Goal: Task Accomplishment & Management: Complete application form

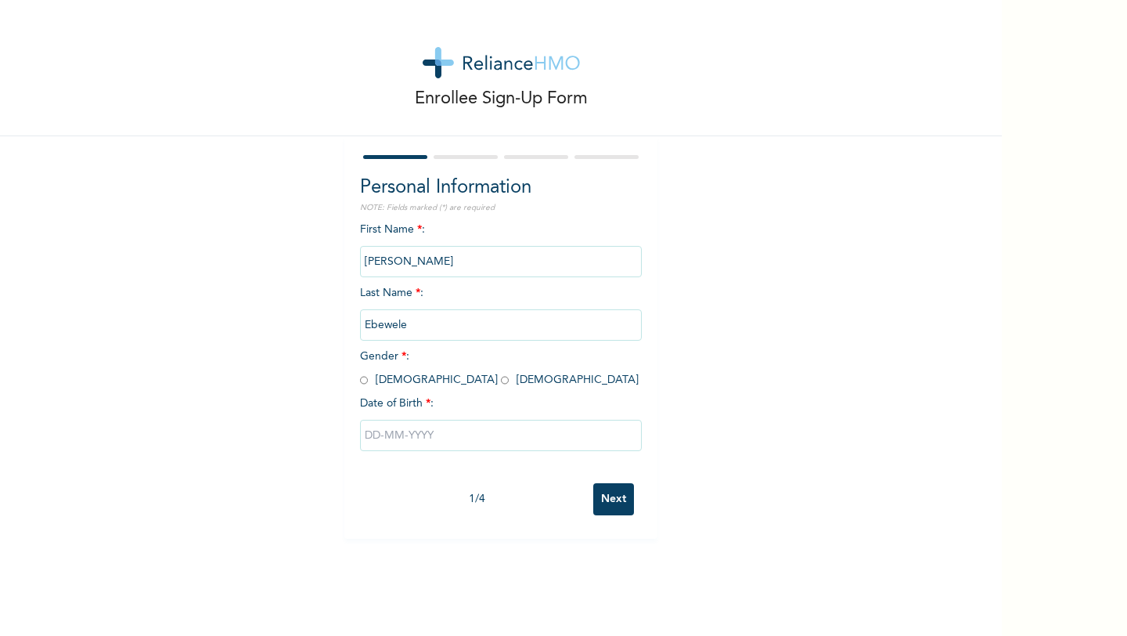
click at [365, 390] on div "First Name * : [PERSON_NAME] Last Name * : Ebewele Gender * : [DEMOGRAPHIC_DATA…" at bounding box center [501, 349] width 282 height 254
click at [365, 385] on input "radio" at bounding box center [364, 380] width 8 height 15
radio input "true"
click at [448, 431] on input "text" at bounding box center [501, 435] width 282 height 31
select select "7"
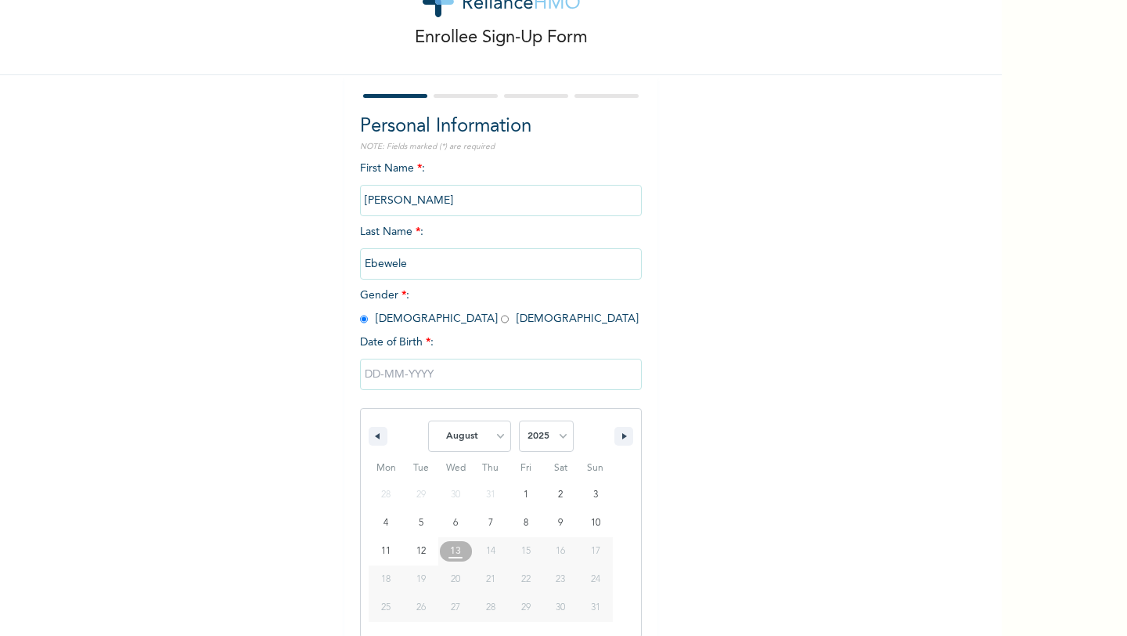
scroll to position [63, 0]
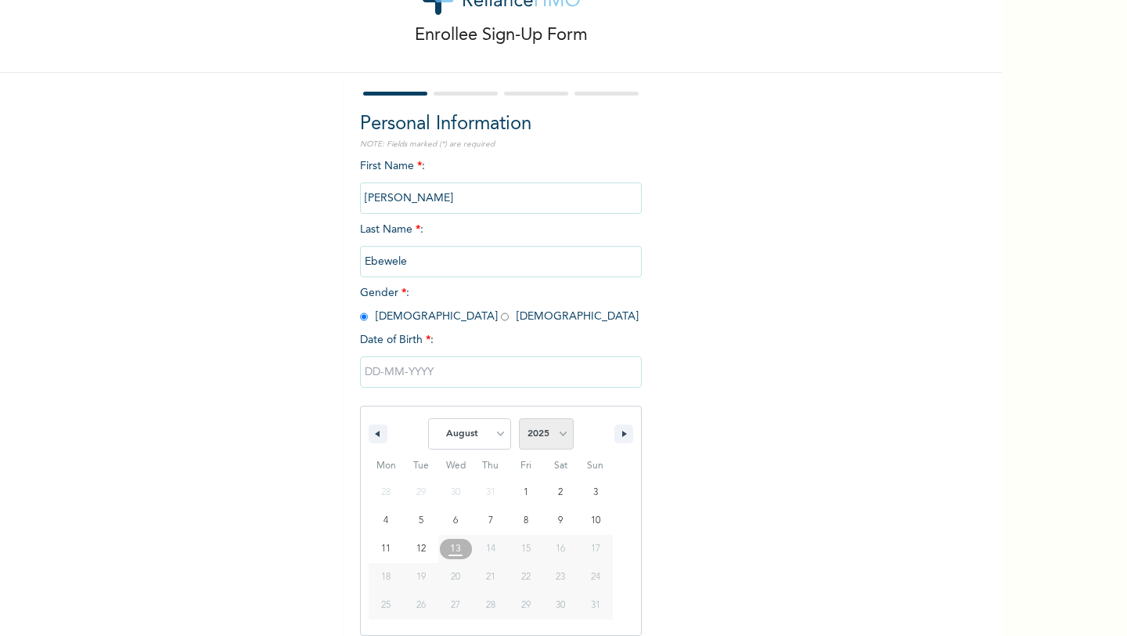
click at [560, 429] on select "2025 2024 2023 2022 2021 2020 2019 2018 2017 2016 2015 2014 2013 2012 2011 2010…" at bounding box center [546, 433] width 55 height 31
select select "2003"
click at [519, 418] on select "2025 2024 2023 2022 2021 2020 2019 2018 2017 2016 2015 2014 2013 2012 2011 2010…" at bounding box center [546, 433] width 55 height 31
click at [483, 429] on select "January February March April May June July August September October November De…" at bounding box center [469, 433] width 83 height 31
select select "0"
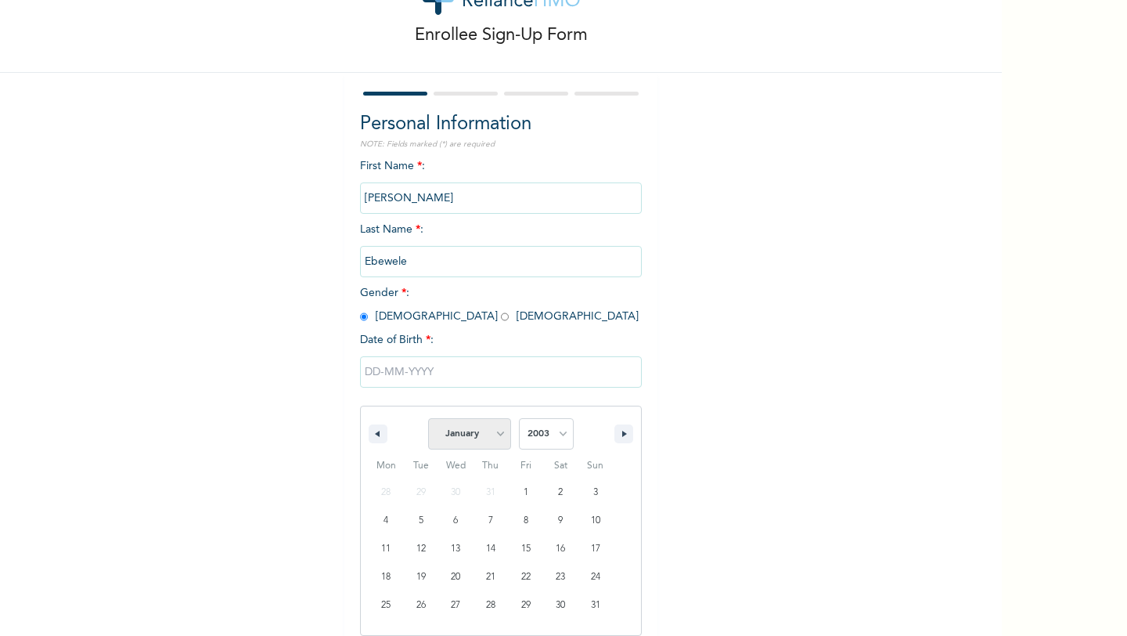
click at [429, 418] on select "January February March April May June July August September October November De…" at bounding box center [469, 433] width 83 height 31
type input "[DATE]"
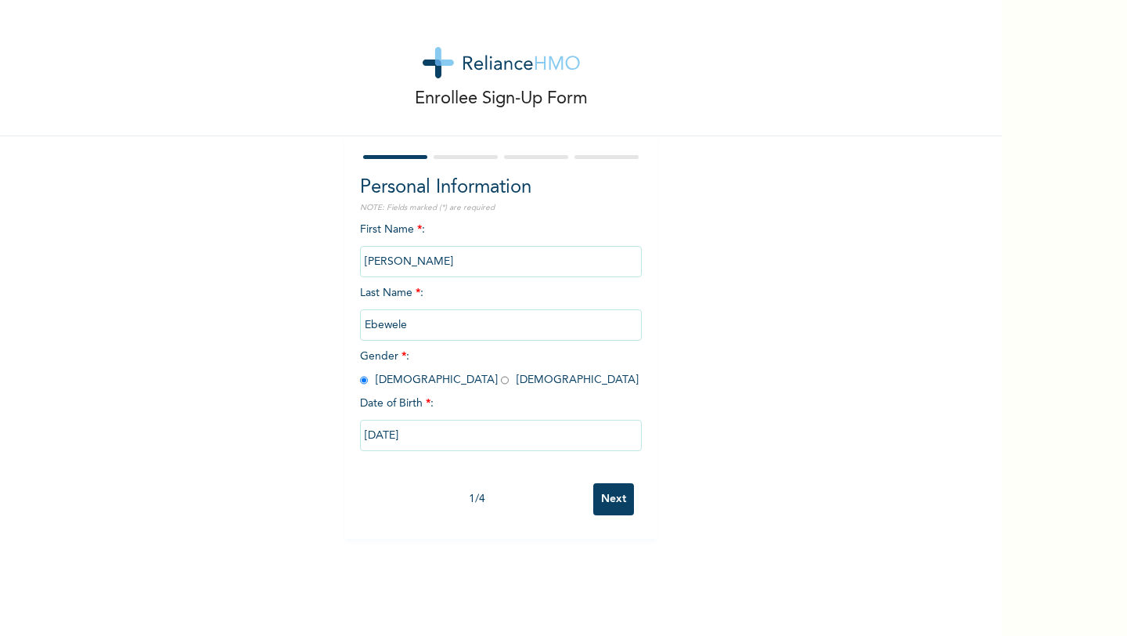
scroll to position [0, 0]
click at [613, 493] on input "Next" at bounding box center [613, 499] width 41 height 32
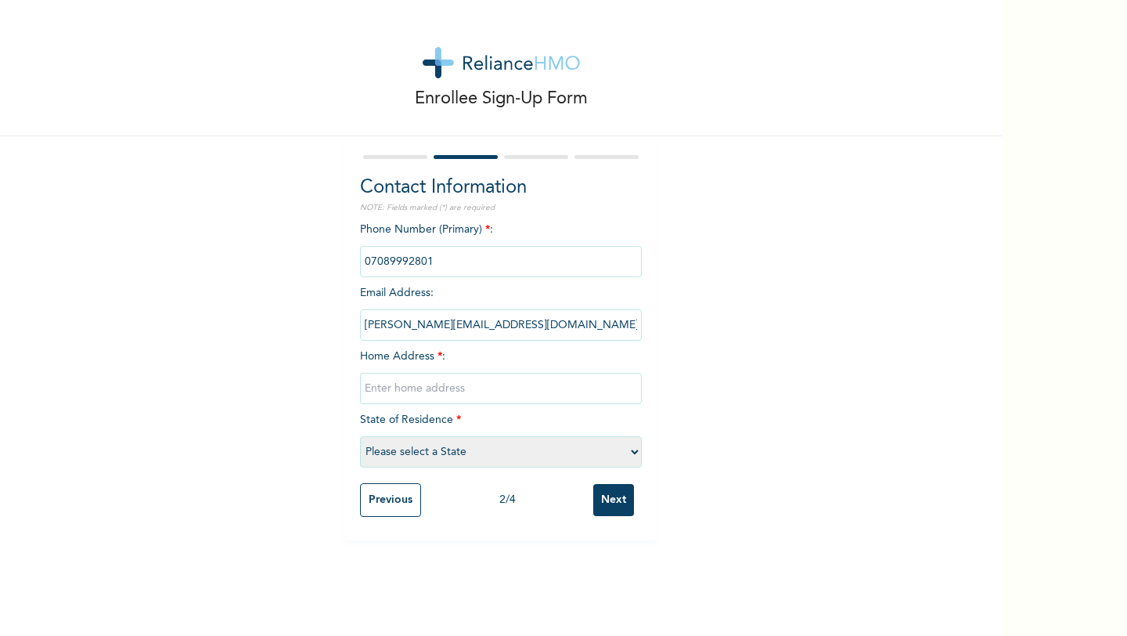
click at [556, 397] on input "text" at bounding box center [501, 388] width 282 height 31
type input "[STREET_ADDRESS]"
click at [552, 444] on select "Please select a State [PERSON_NAME] (FCT) [PERSON_NAME] Ibom [GEOGRAPHIC_DATA] …" at bounding box center [501, 451] width 282 height 31
select select "25"
click at [360, 436] on select "Please select a State [PERSON_NAME] (FCT) [PERSON_NAME] Ibom [GEOGRAPHIC_DATA] …" at bounding box center [501, 451] width 282 height 31
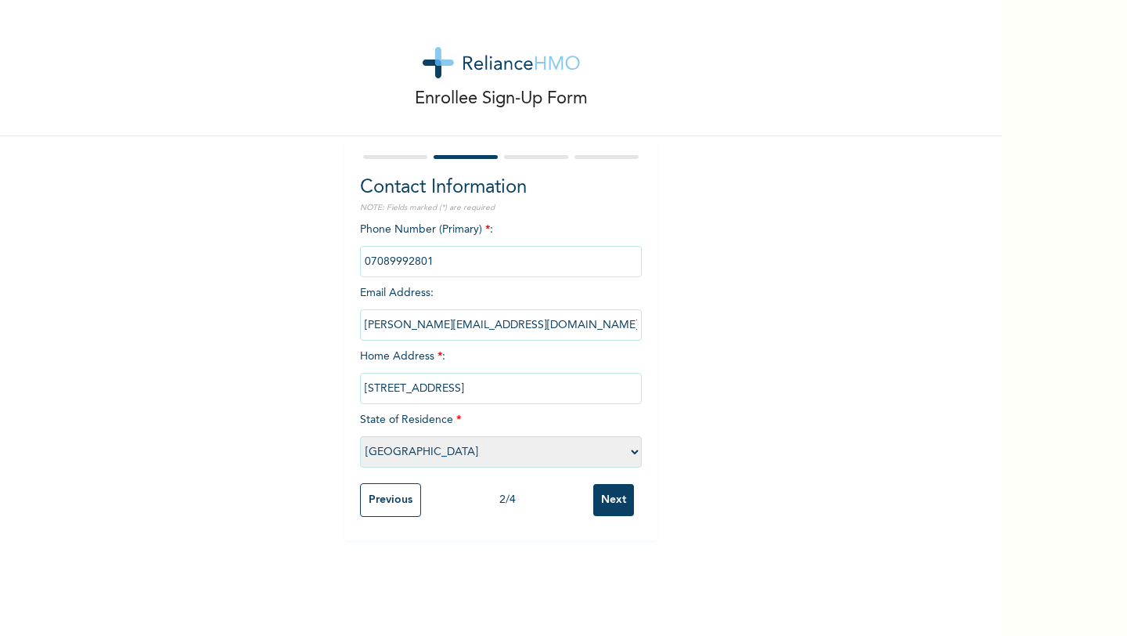
click at [617, 509] on input "Next" at bounding box center [613, 500] width 41 height 32
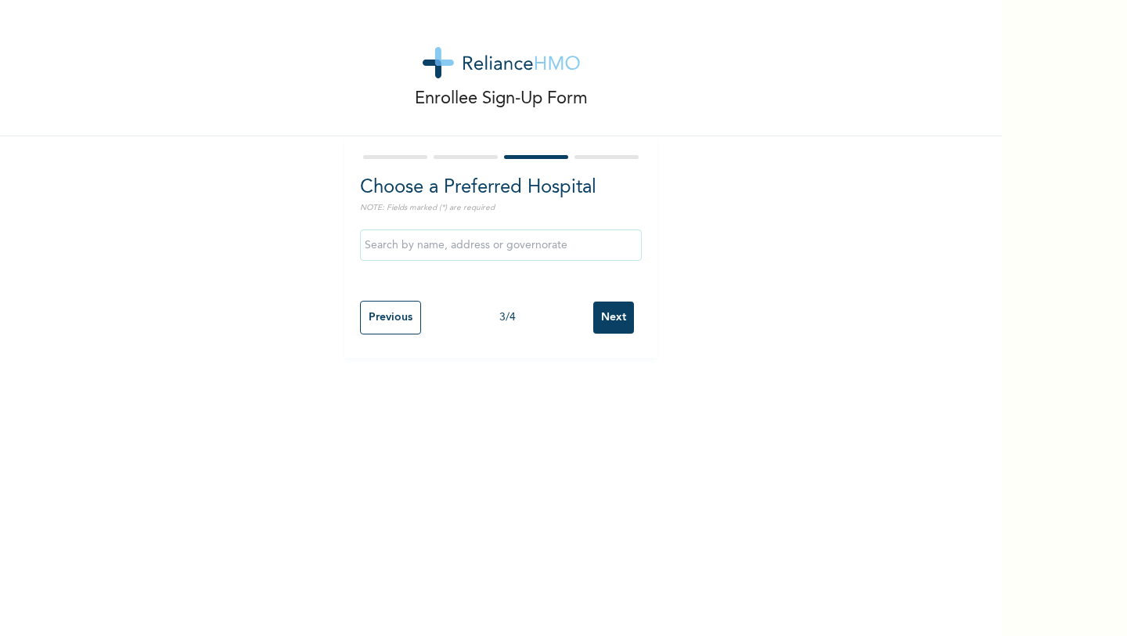
click at [545, 241] on input "text" at bounding box center [501, 244] width 282 height 31
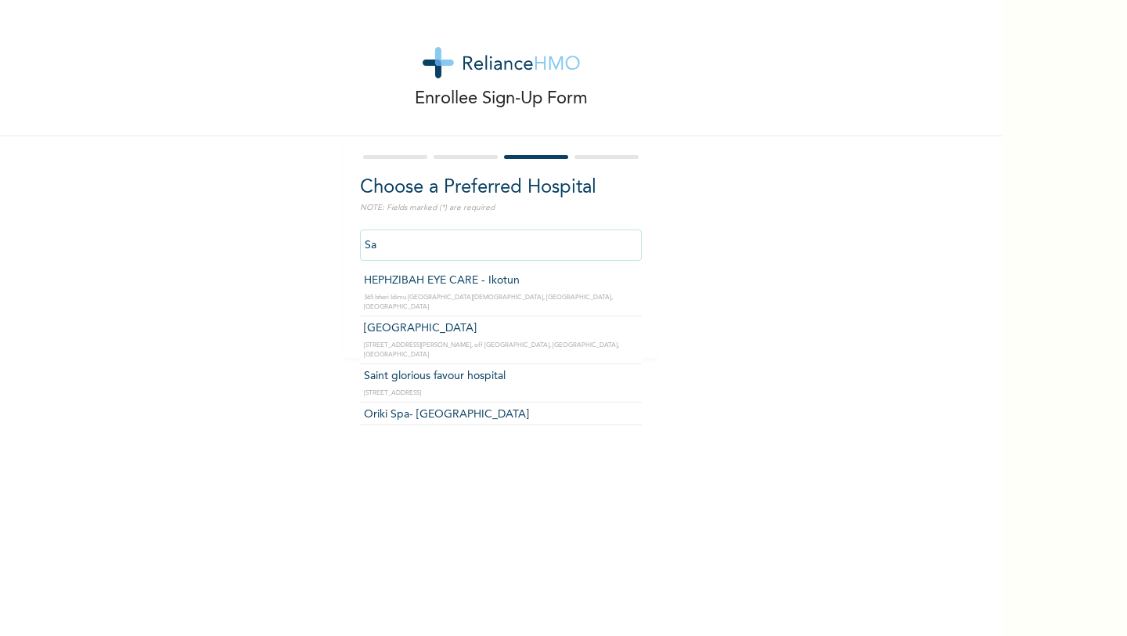
type input "S"
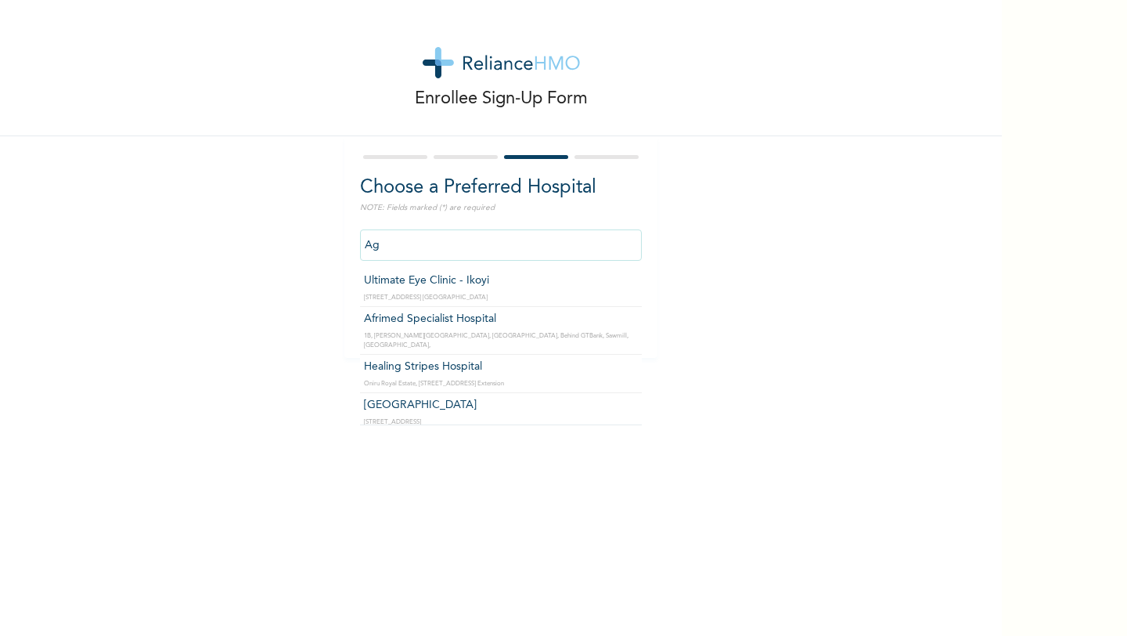
type input "A"
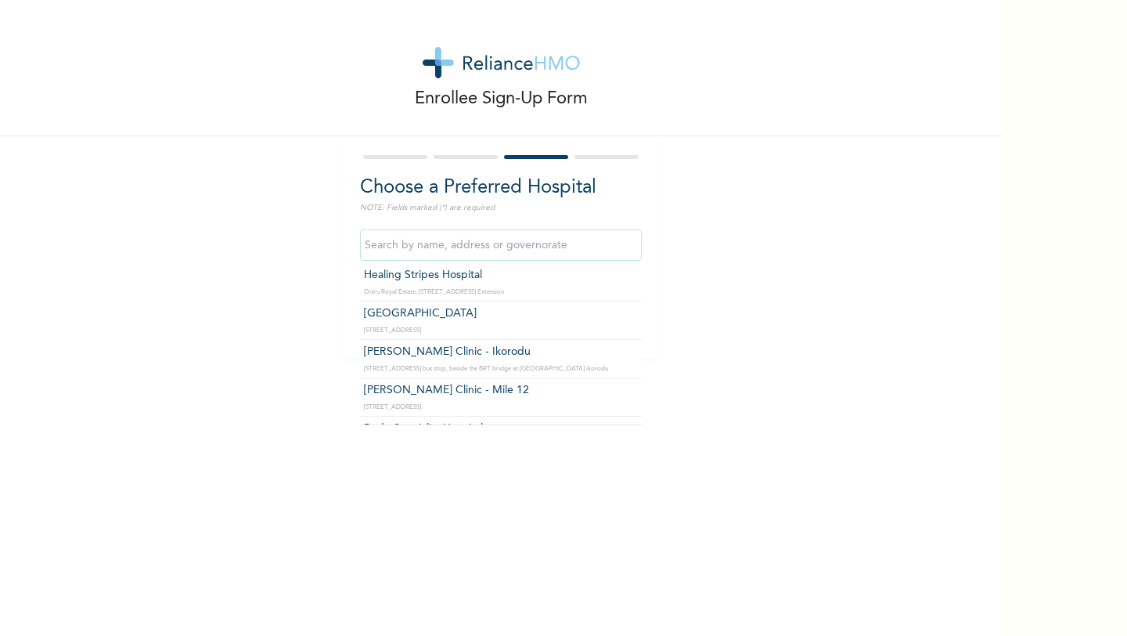
scroll to position [92, 0]
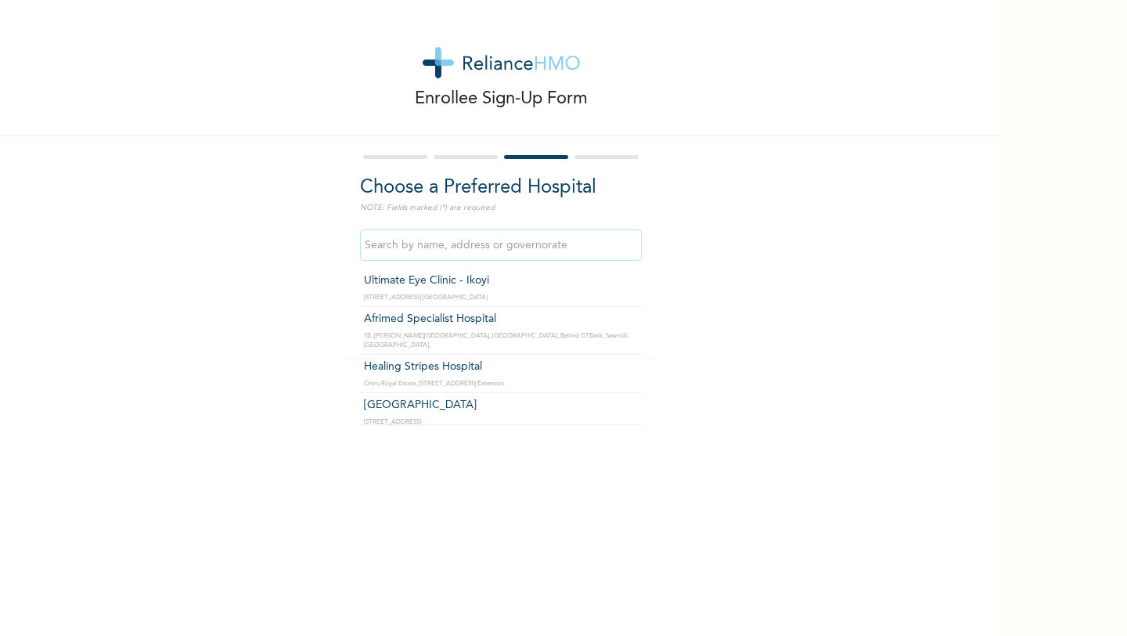
click at [414, 239] on input "text" at bounding box center [501, 244] width 282 height 31
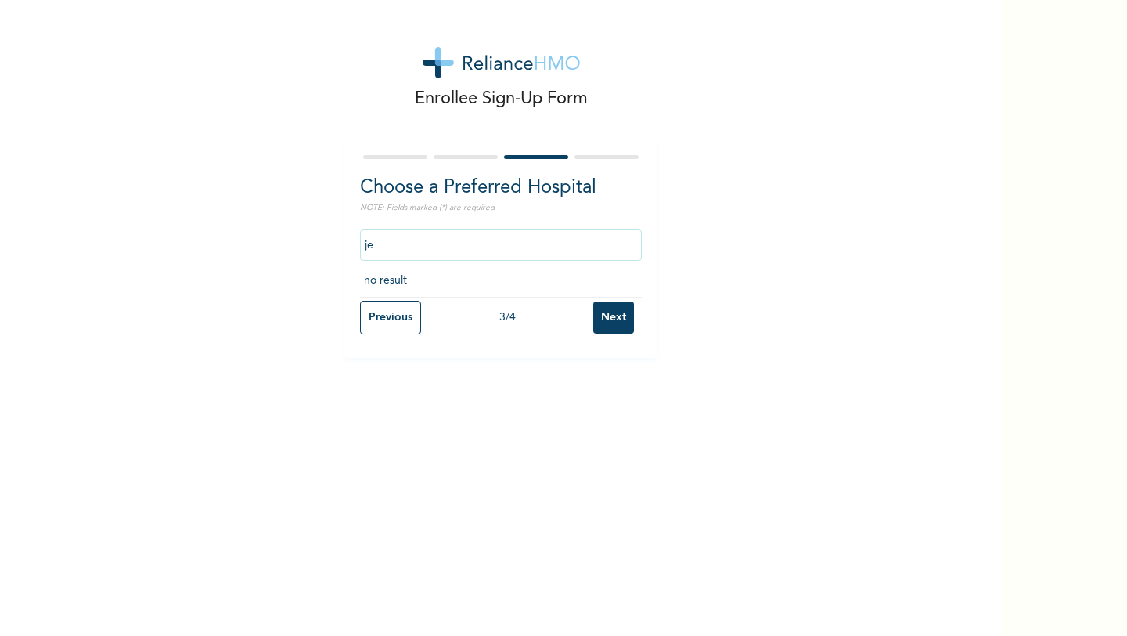
type input "j"
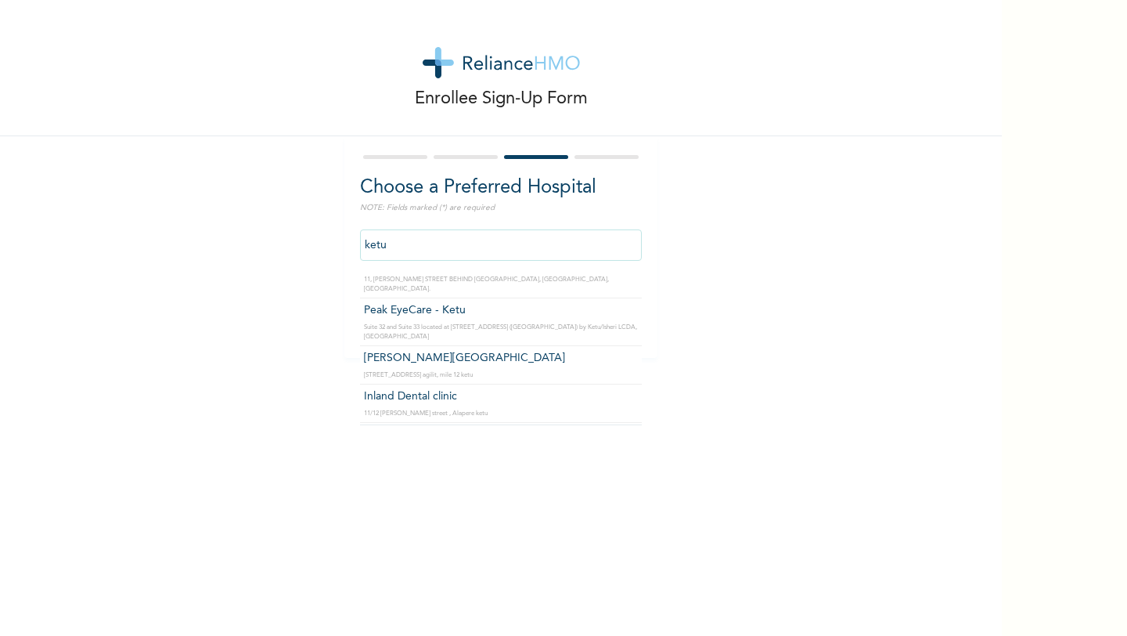
scroll to position [0, 0]
type input "k"
click at [517, 254] on input "Trusight Eye Care Centre" at bounding box center [501, 244] width 282 height 31
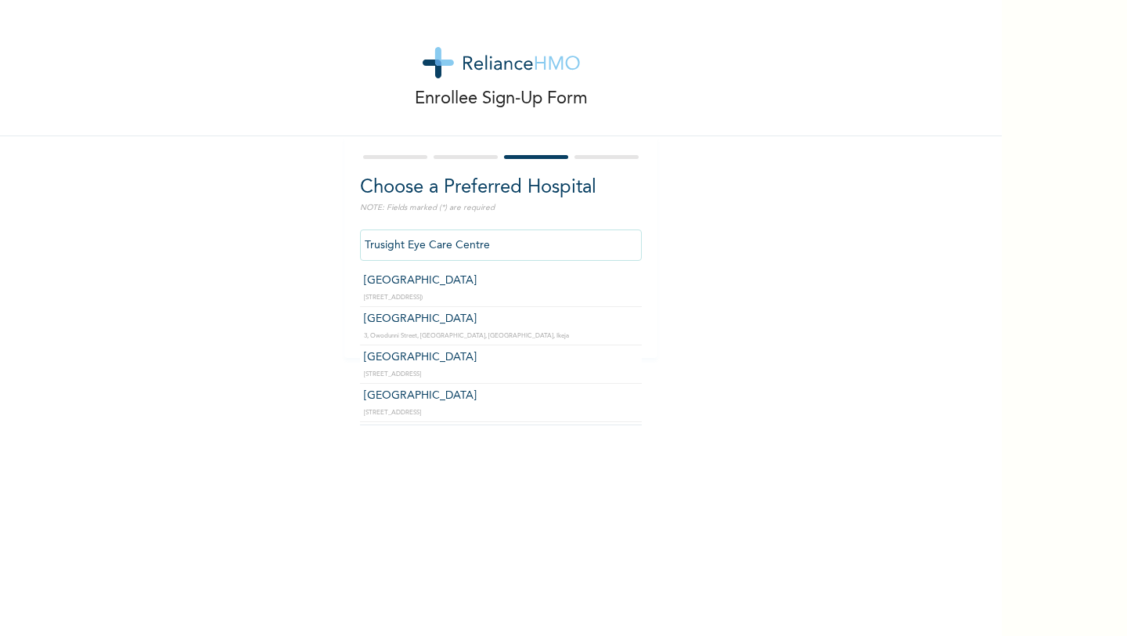
click at [517, 254] on input "Trusight Eye Care Centre" at bounding box center [501, 244] width 282 height 31
type input "T"
type input "[US_STATE]"
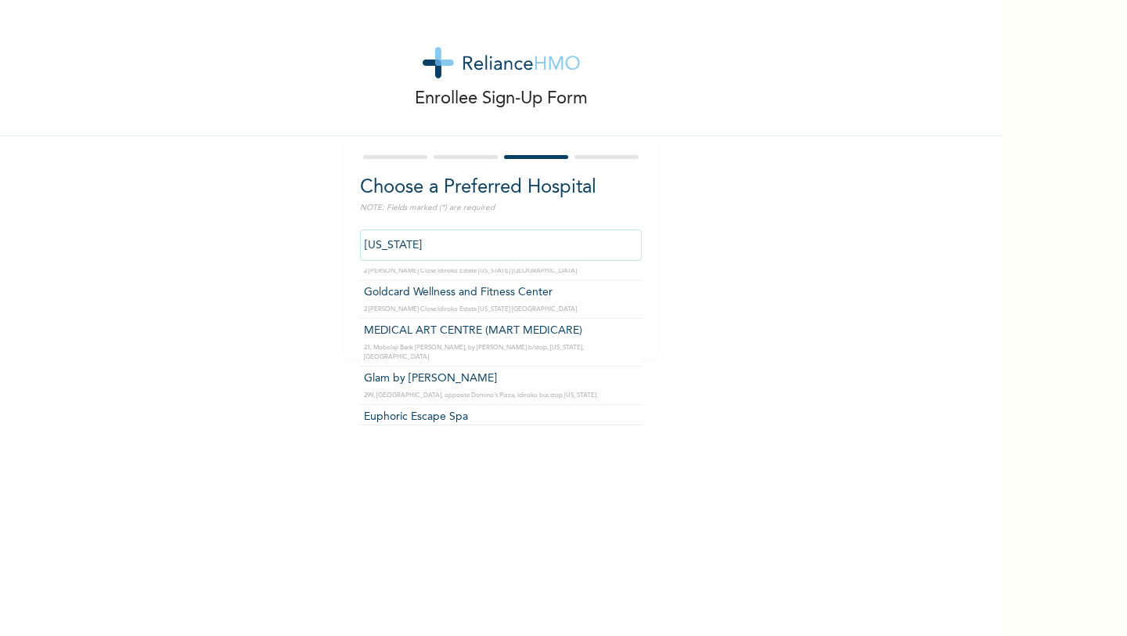
scroll to position [0, 0]
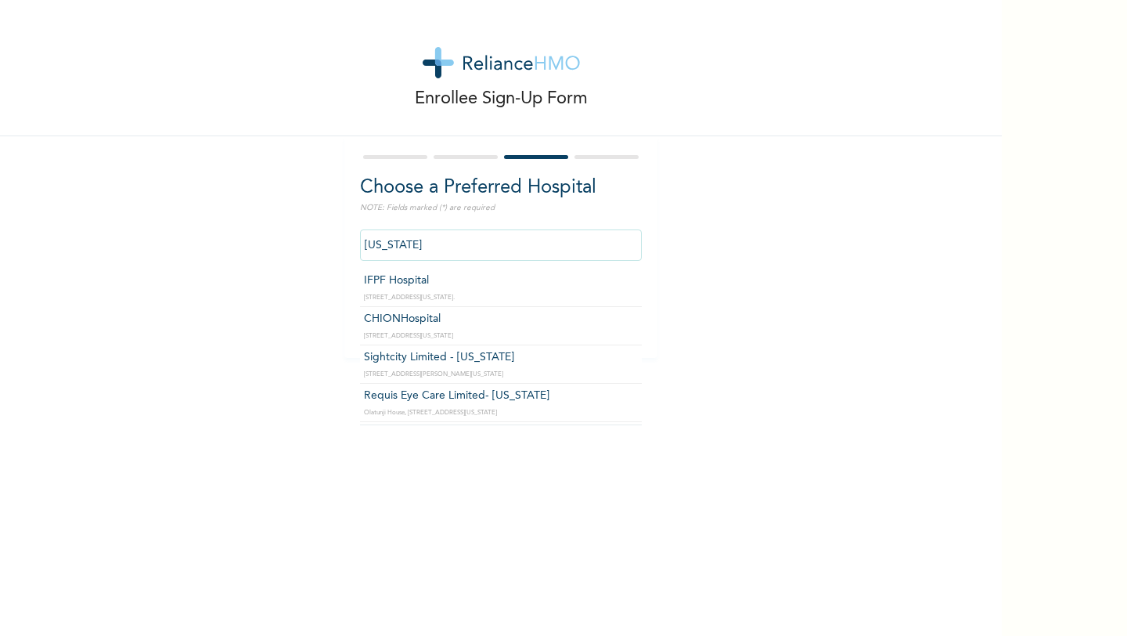
click at [467, 242] on input "[US_STATE]" at bounding box center [501, 244] width 282 height 31
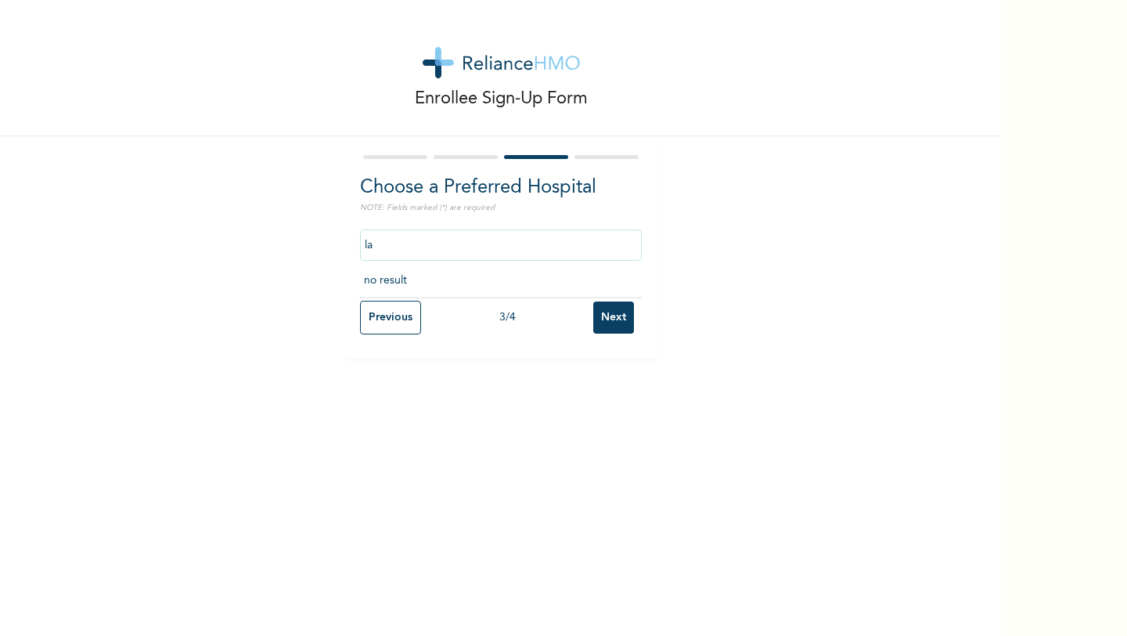
type input "l"
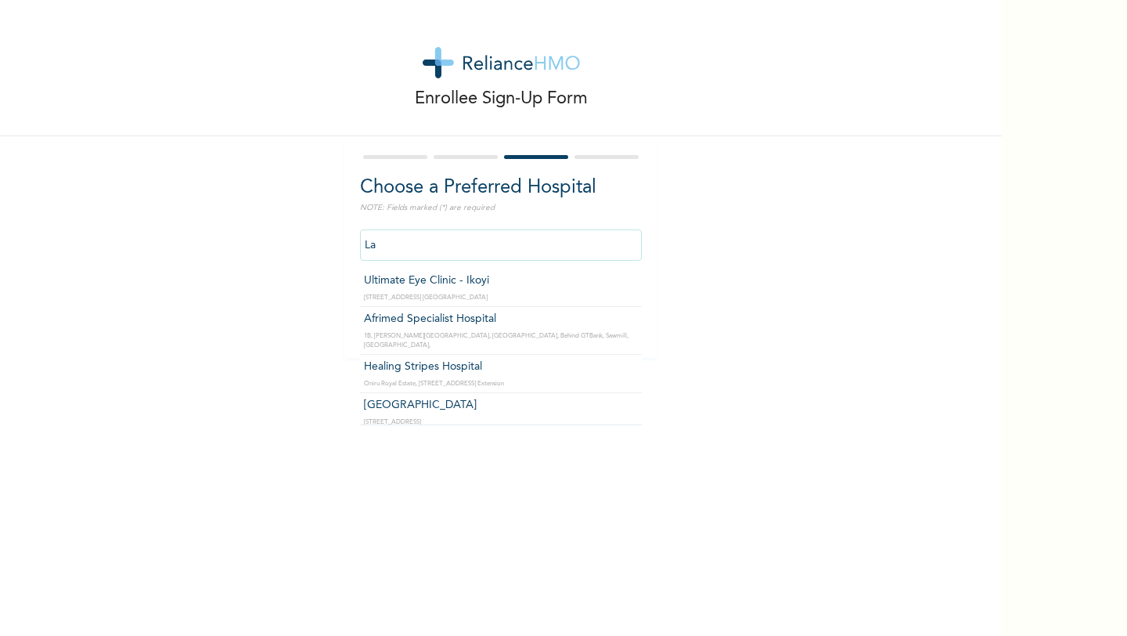
type input "L"
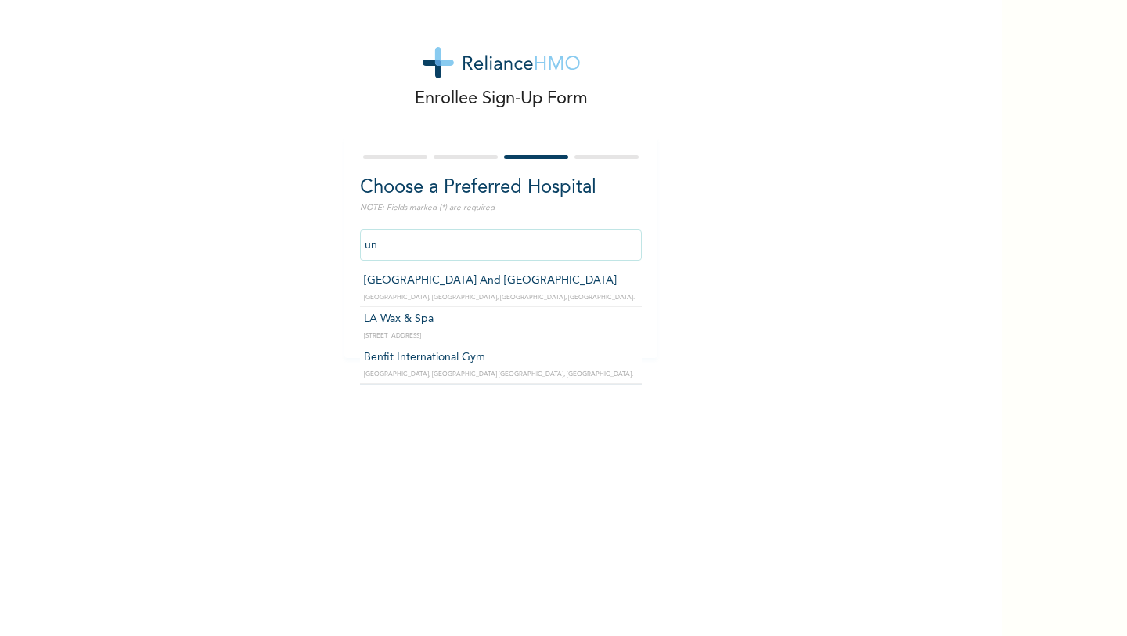
type input "u"
type input "ikeja"
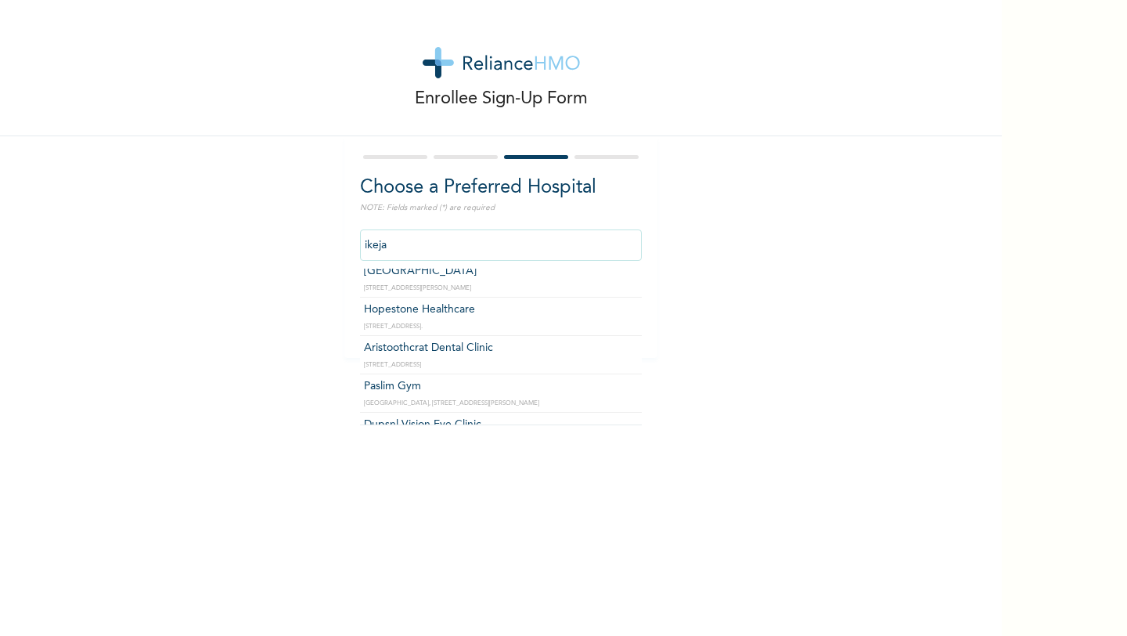
click at [444, 243] on input "ikeja" at bounding box center [501, 244] width 282 height 31
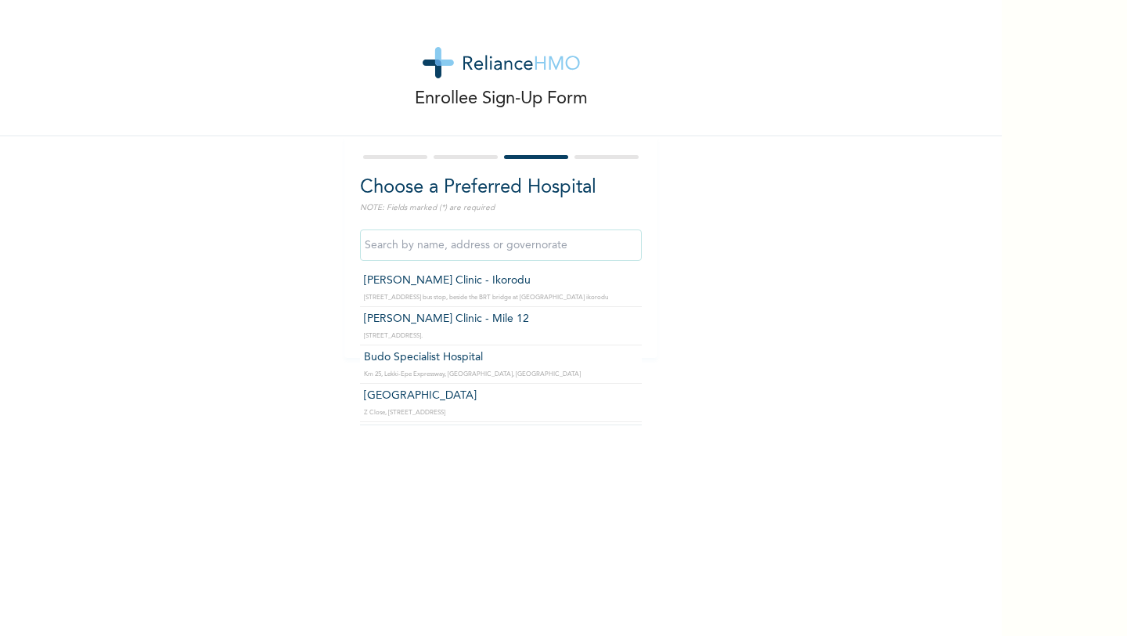
scroll to position [2809, 0]
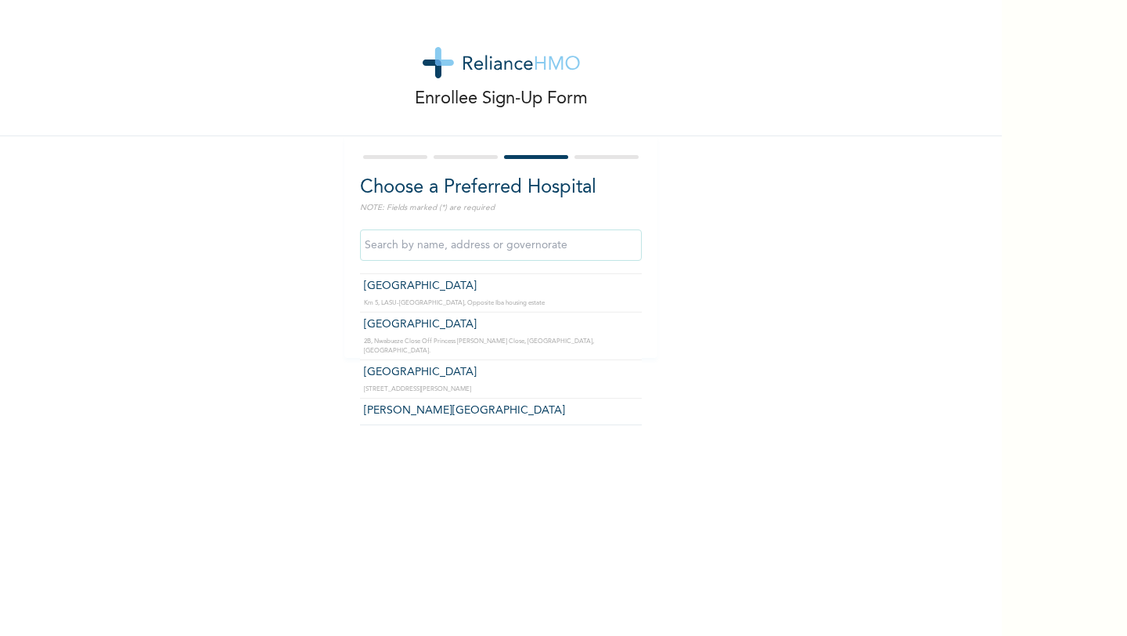
type input "[GEOGRAPHIC_DATA]"
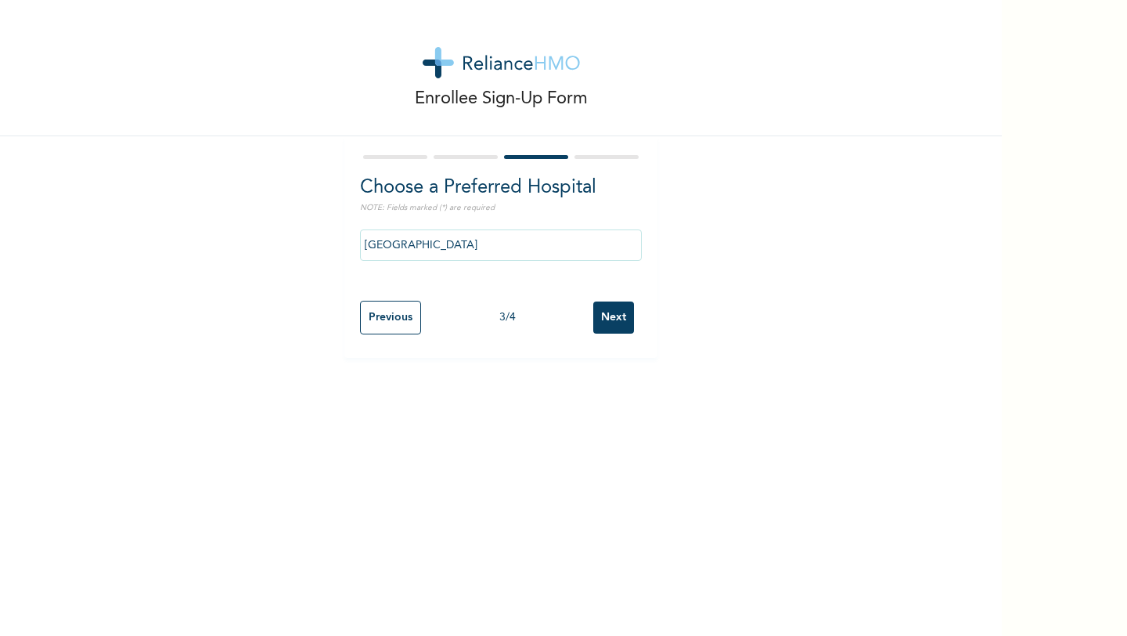
click at [619, 318] on input "Next" at bounding box center [613, 317] width 41 height 32
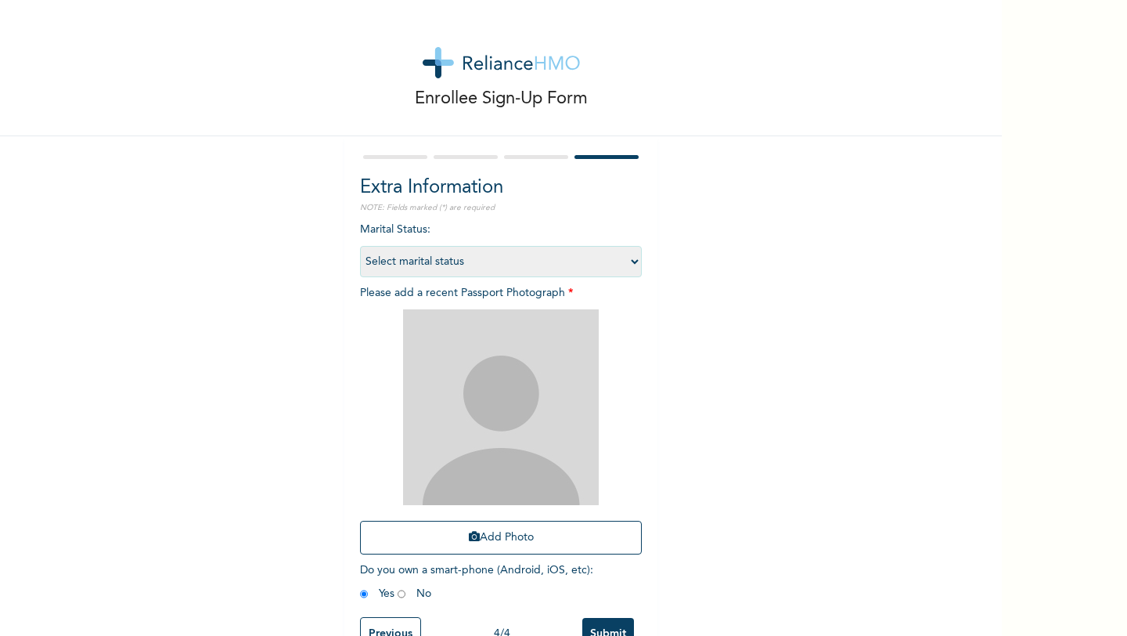
click at [589, 271] on select "Select marital status [DEMOGRAPHIC_DATA] Married [DEMOGRAPHIC_DATA] Widow/[DEMO…" at bounding box center [501, 261] width 282 height 31
select select "1"
click at [360, 246] on select "Select marital status [DEMOGRAPHIC_DATA] Married [DEMOGRAPHIC_DATA] Widow/[DEMO…" at bounding box center [501, 261] width 282 height 31
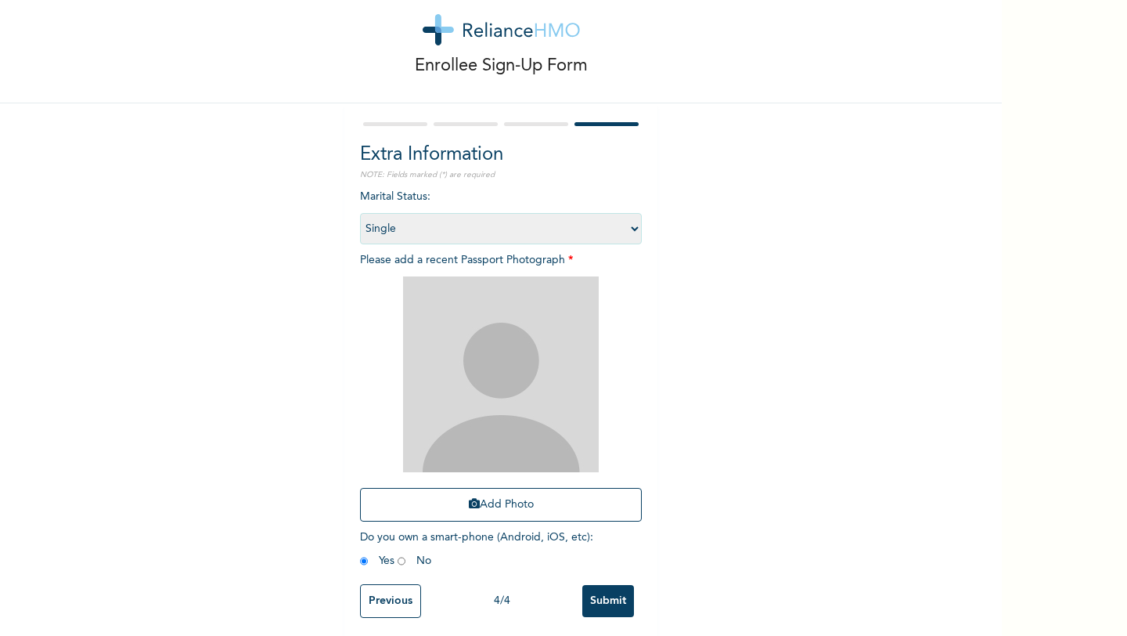
scroll to position [40, 0]
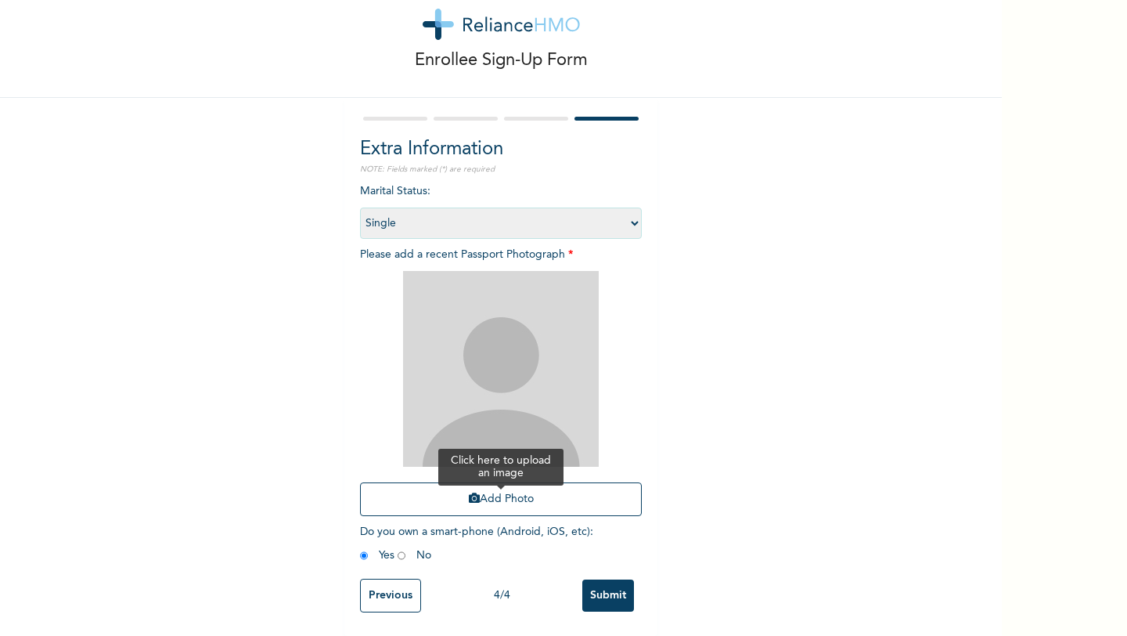
click at [496, 489] on button "Add Photo" at bounding box center [501, 499] width 282 height 34
click at [510, 348] on img at bounding box center [501, 369] width 196 height 196
click at [494, 502] on button "Add Photo" at bounding box center [501, 499] width 282 height 34
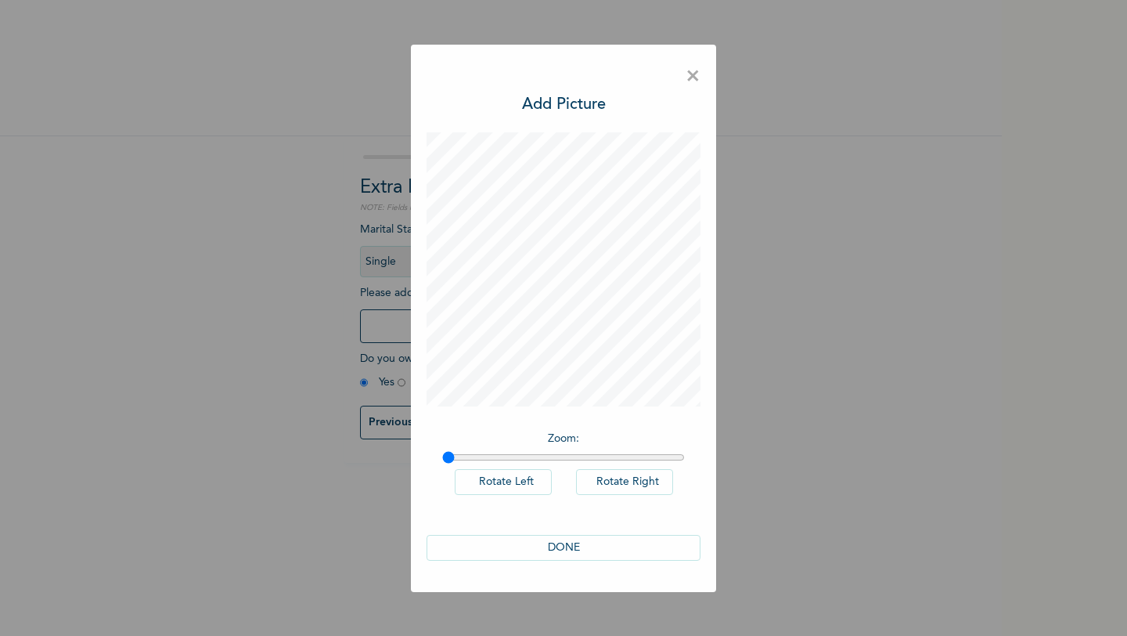
click at [571, 550] on button "DONE" at bounding box center [564, 548] width 274 height 26
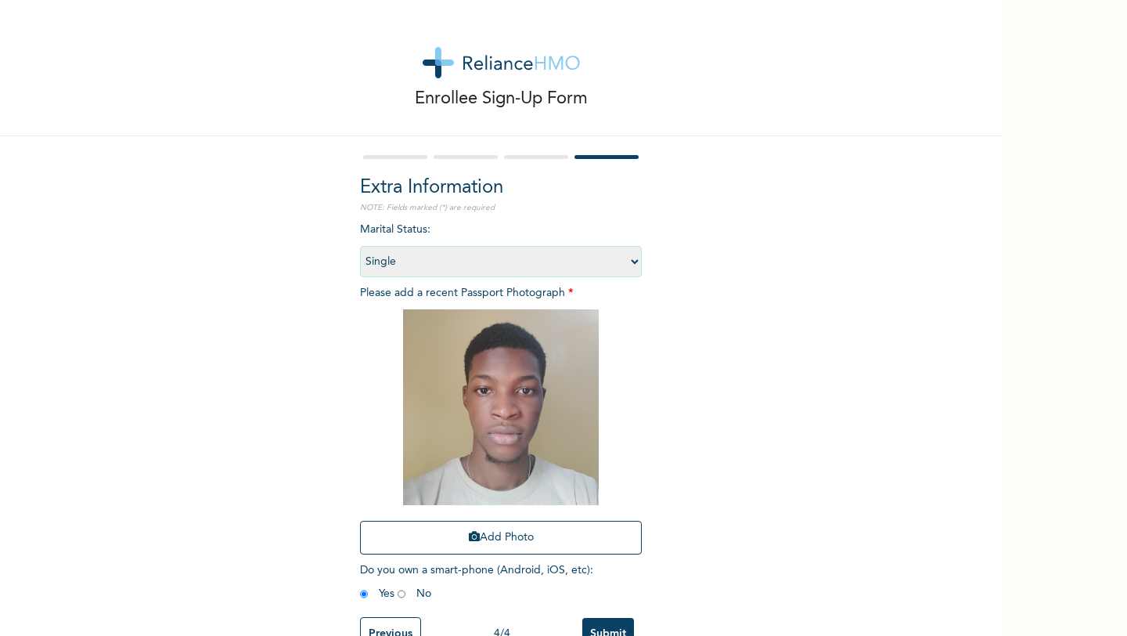
click at [381, 619] on input "Previous" at bounding box center [390, 634] width 61 height 34
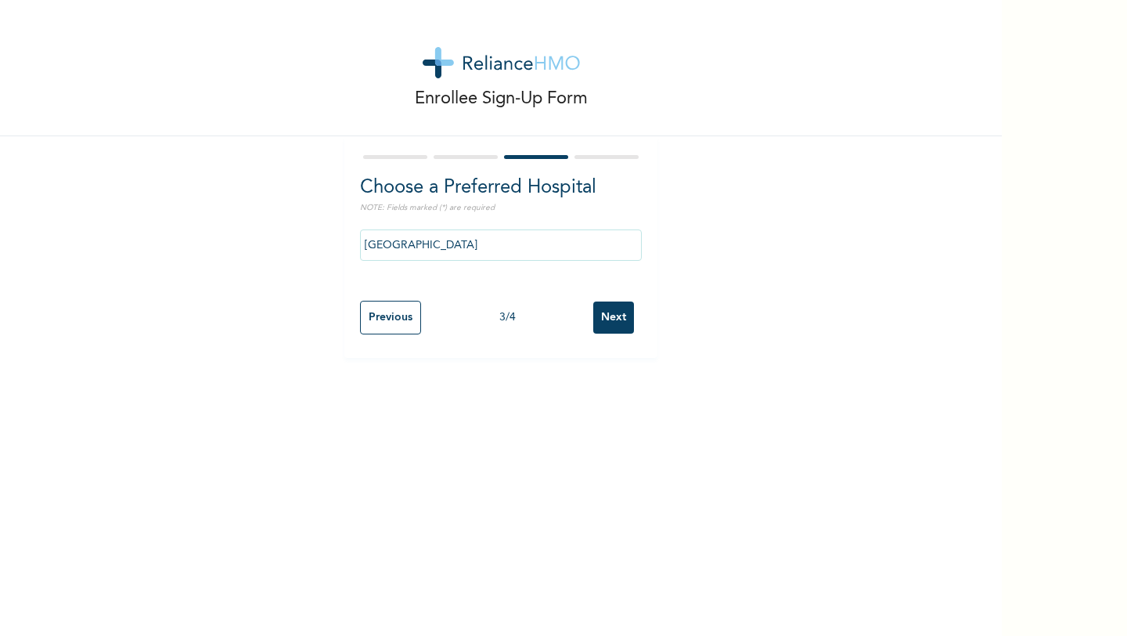
click at [471, 243] on input "[GEOGRAPHIC_DATA]" at bounding box center [501, 244] width 282 height 31
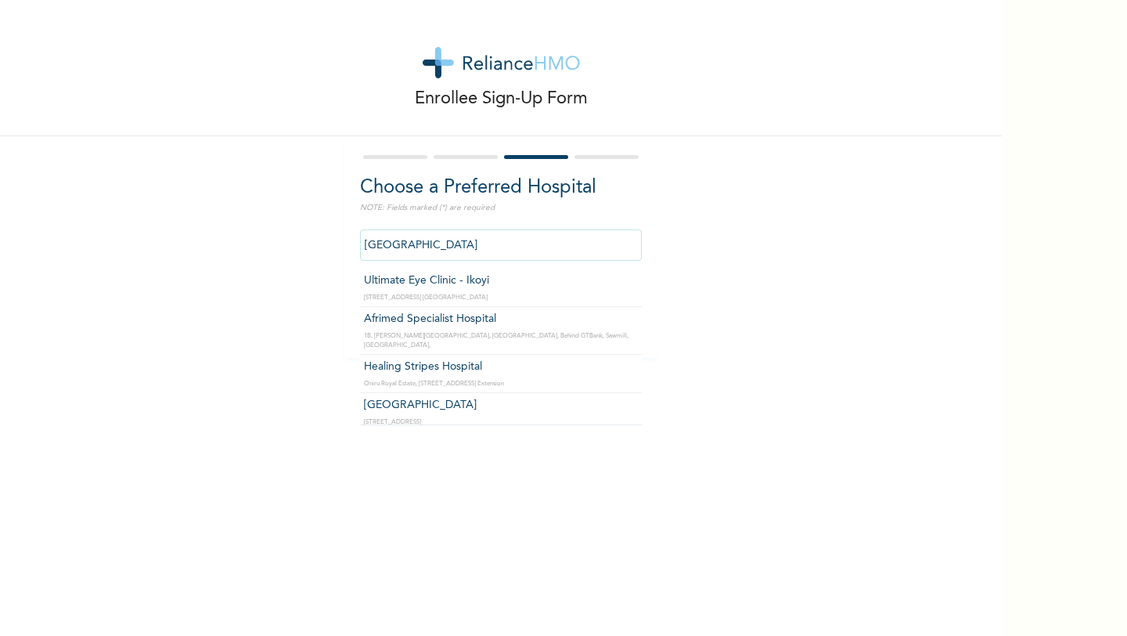
click at [471, 243] on input "[GEOGRAPHIC_DATA]" at bounding box center [501, 244] width 282 height 31
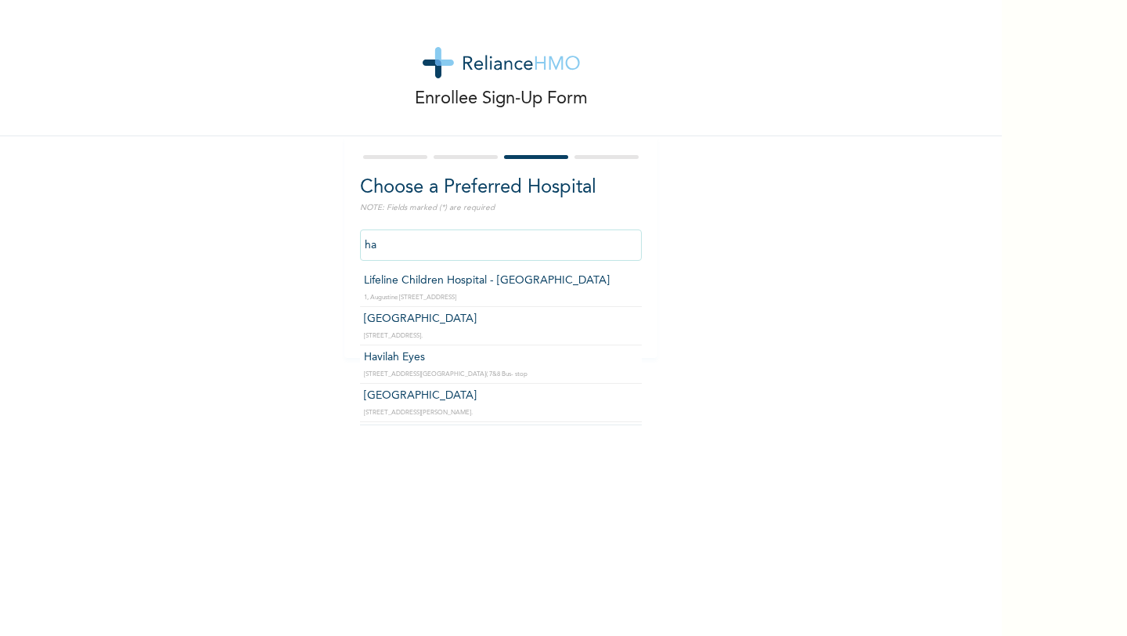
type input "h"
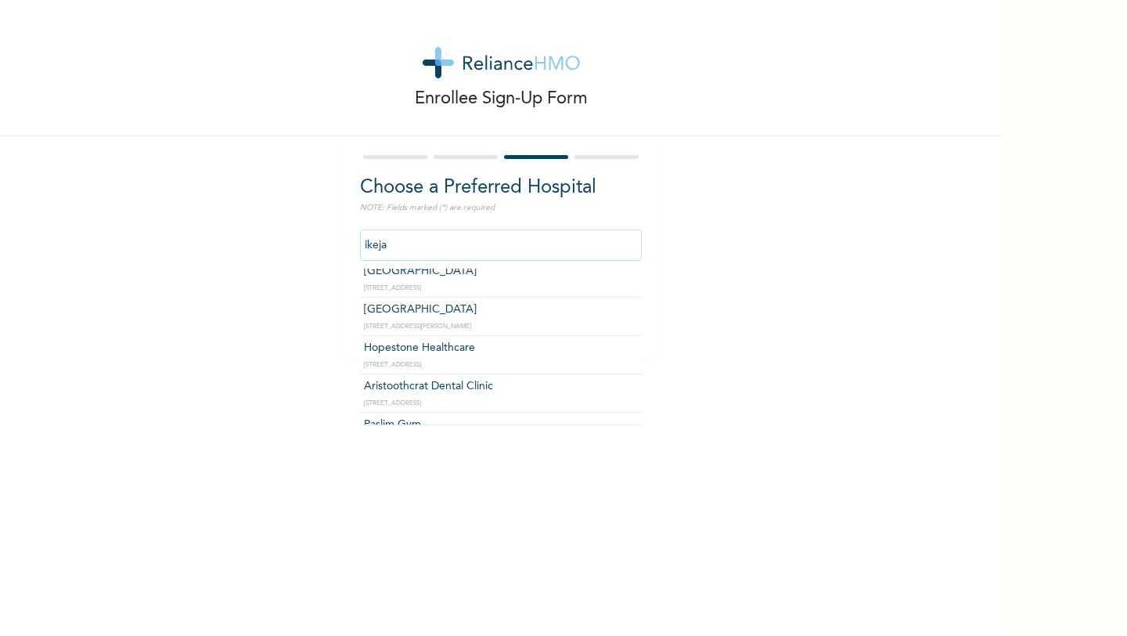
scroll to position [127, 0]
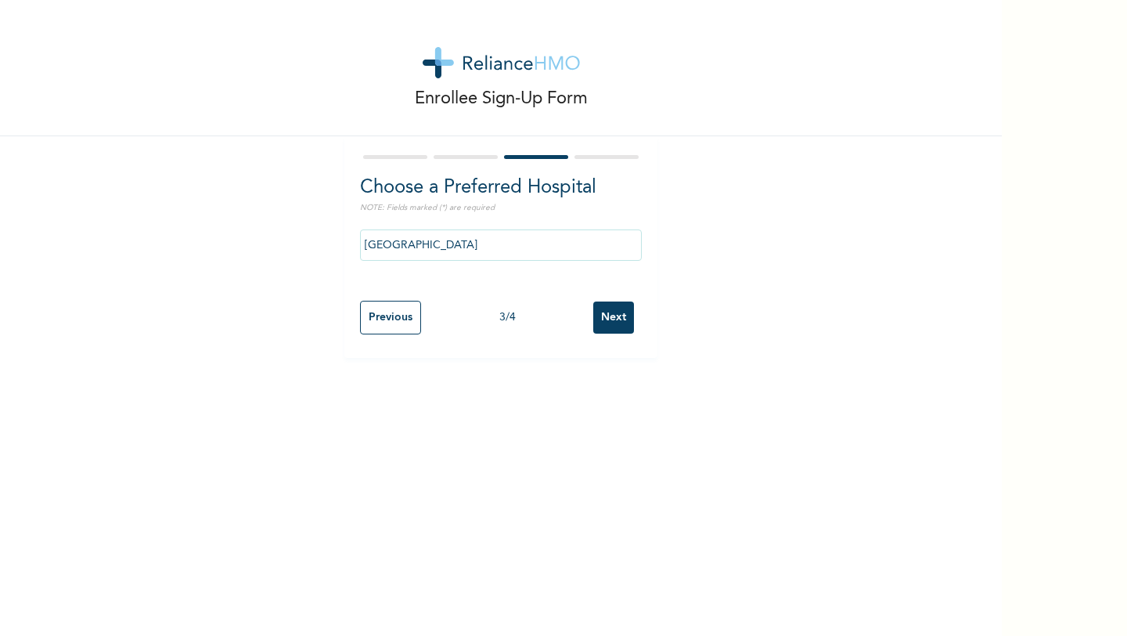
click at [508, 251] on input "[GEOGRAPHIC_DATA]" at bounding box center [501, 244] width 282 height 31
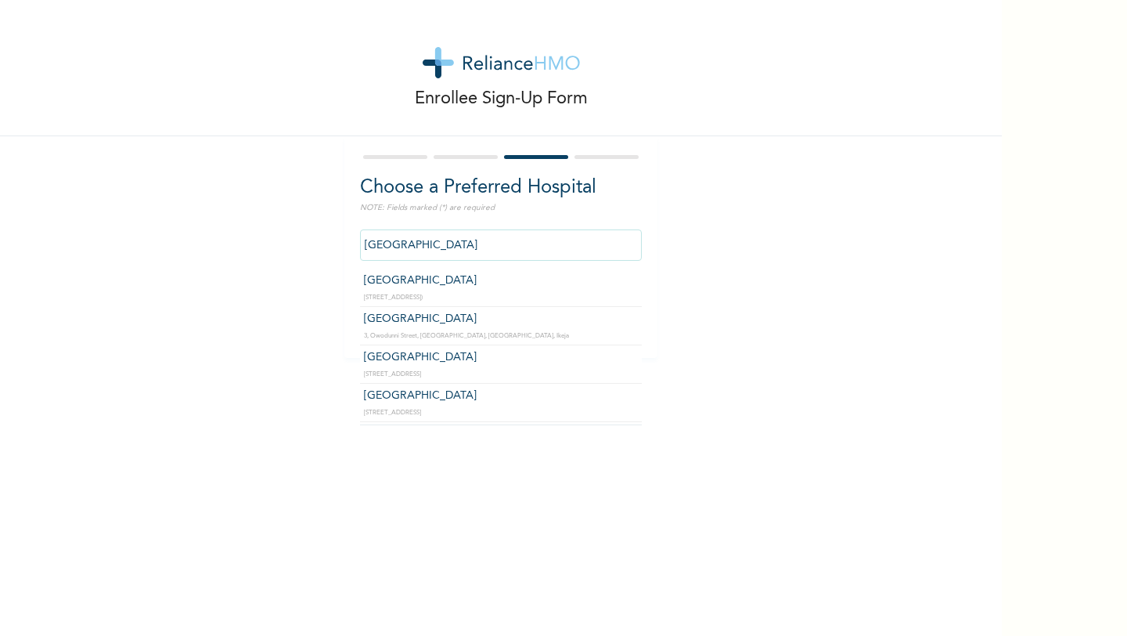
click at [508, 251] on input "[GEOGRAPHIC_DATA]" at bounding box center [501, 244] width 282 height 31
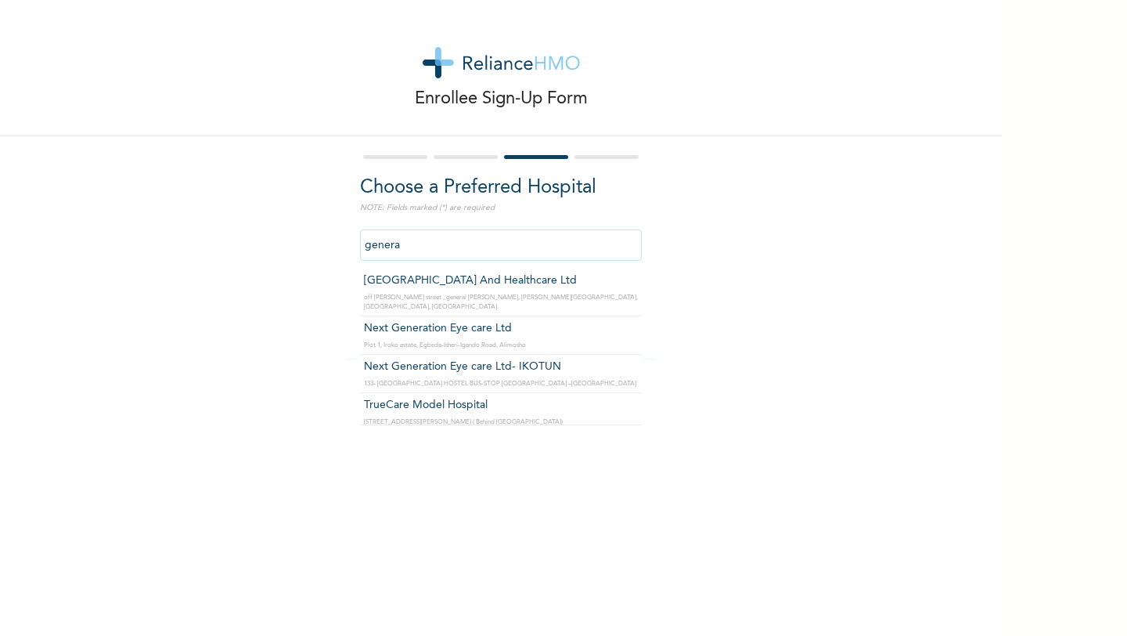
type input "general"
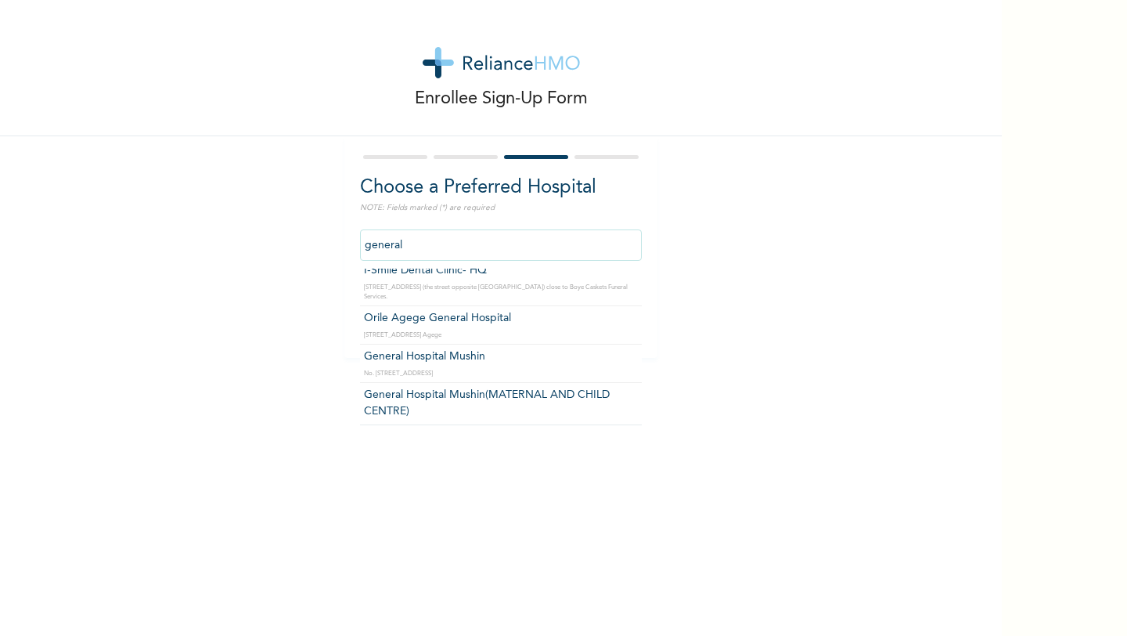
scroll to position [378, 0]
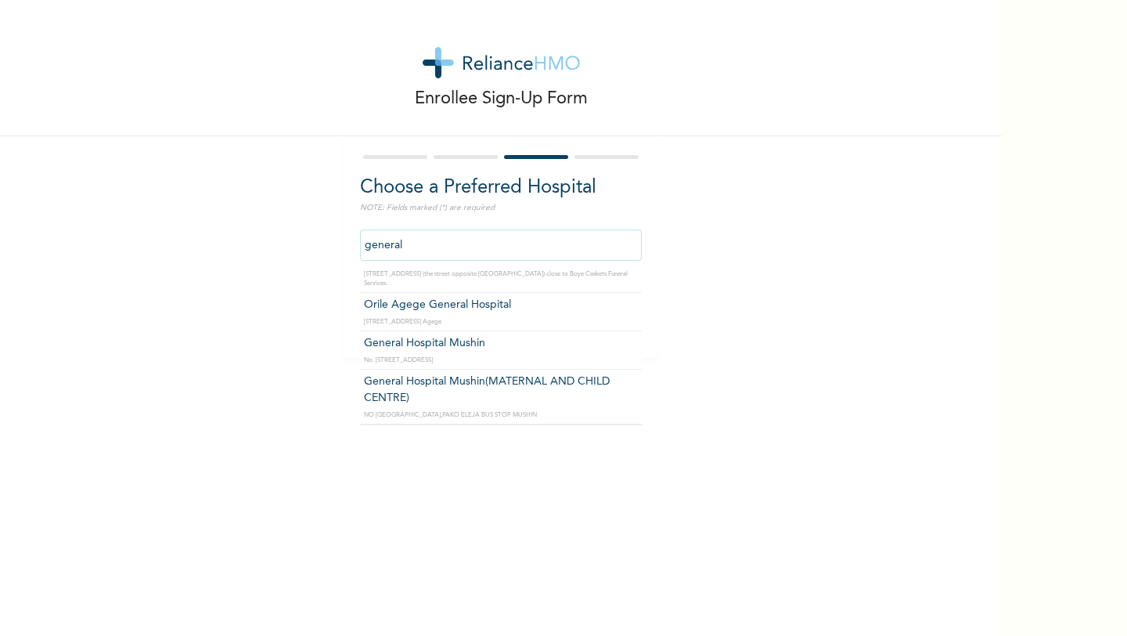
click at [533, 245] on input "general" at bounding box center [501, 244] width 282 height 31
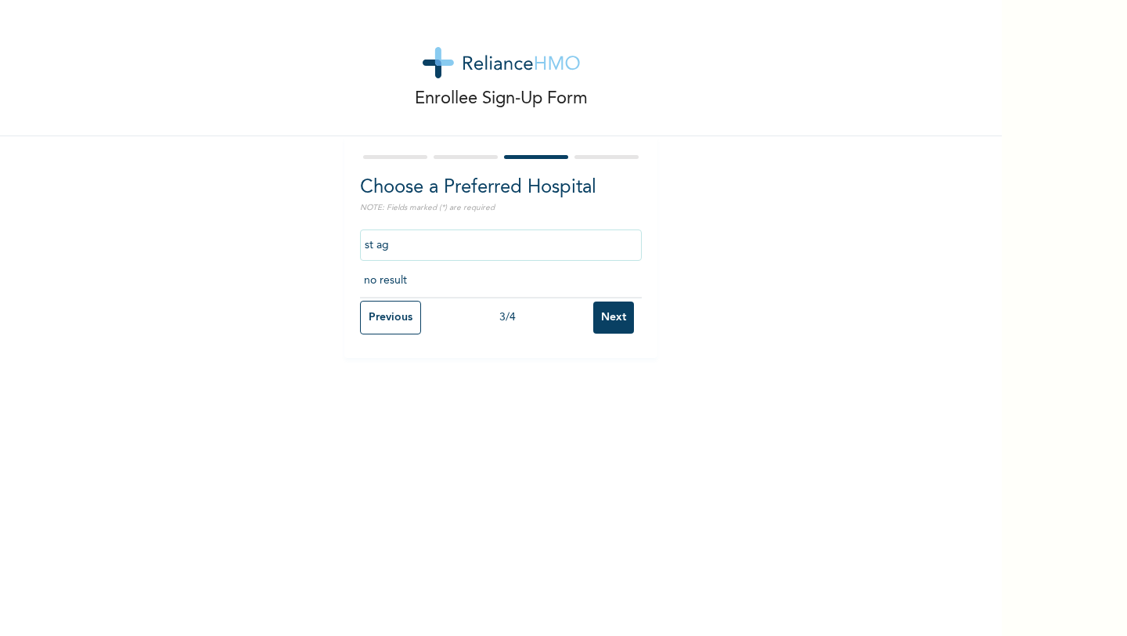
scroll to position [0, 0]
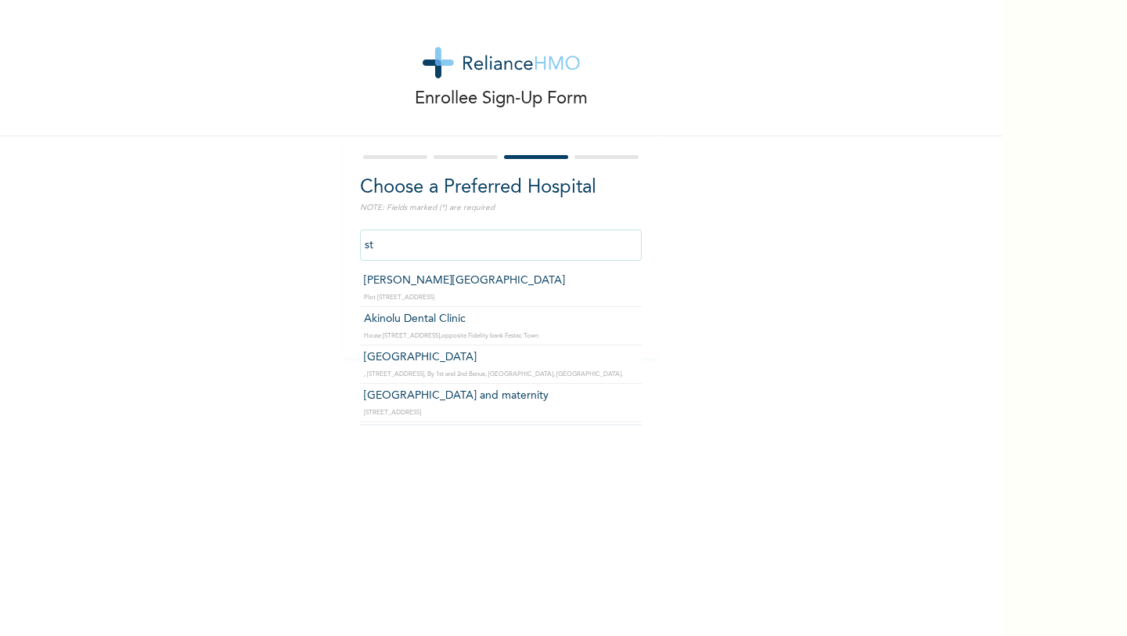
type input "s"
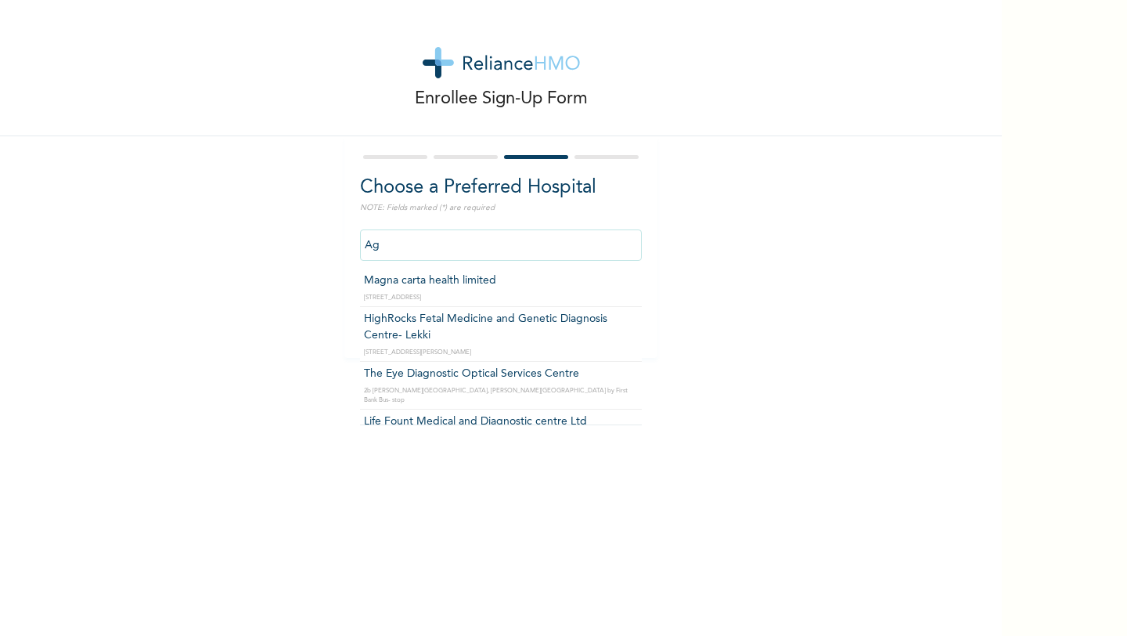
type input "A"
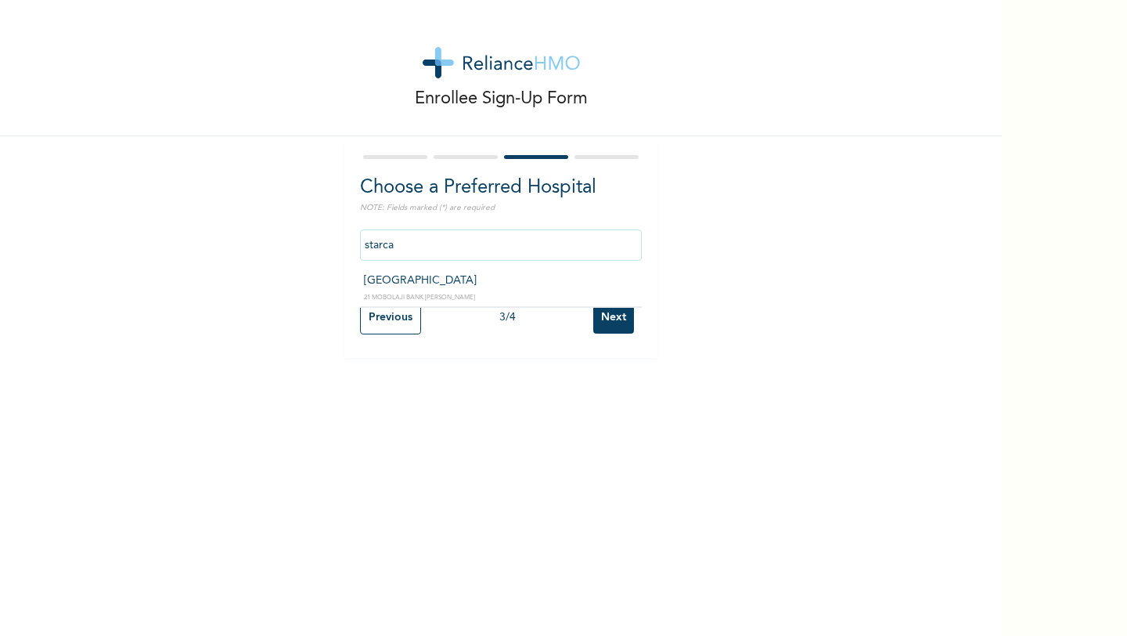
type input "[GEOGRAPHIC_DATA]"
click at [592, 319] on div "3 / 4" at bounding box center [507, 317] width 172 height 16
click at [618, 327] on input "Next" at bounding box center [613, 317] width 41 height 32
select select "1"
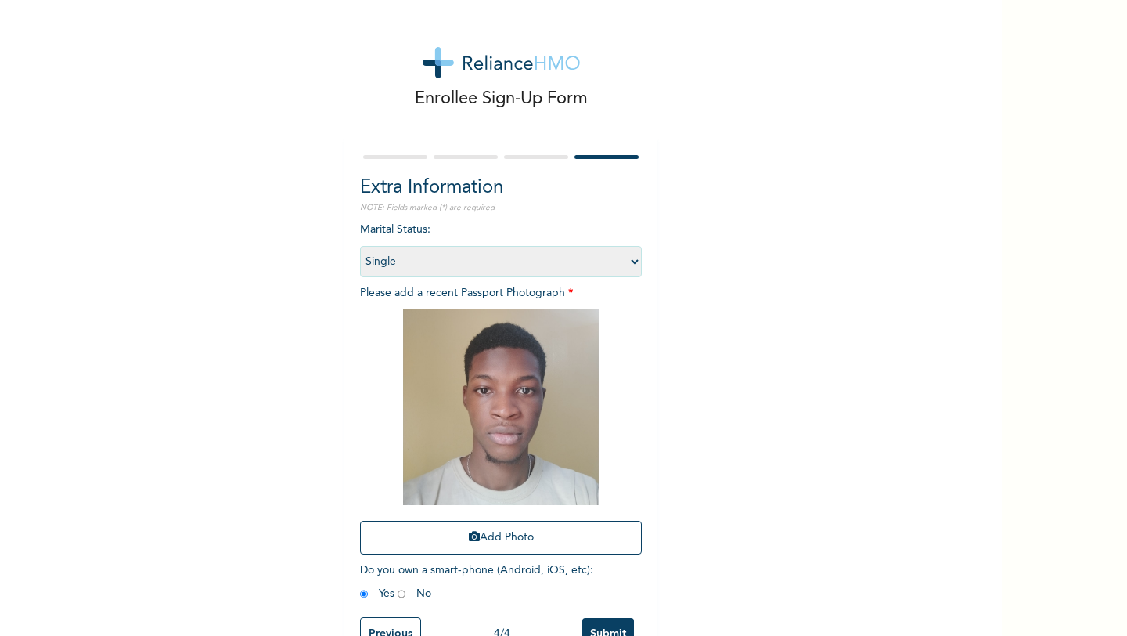
scroll to position [40, 0]
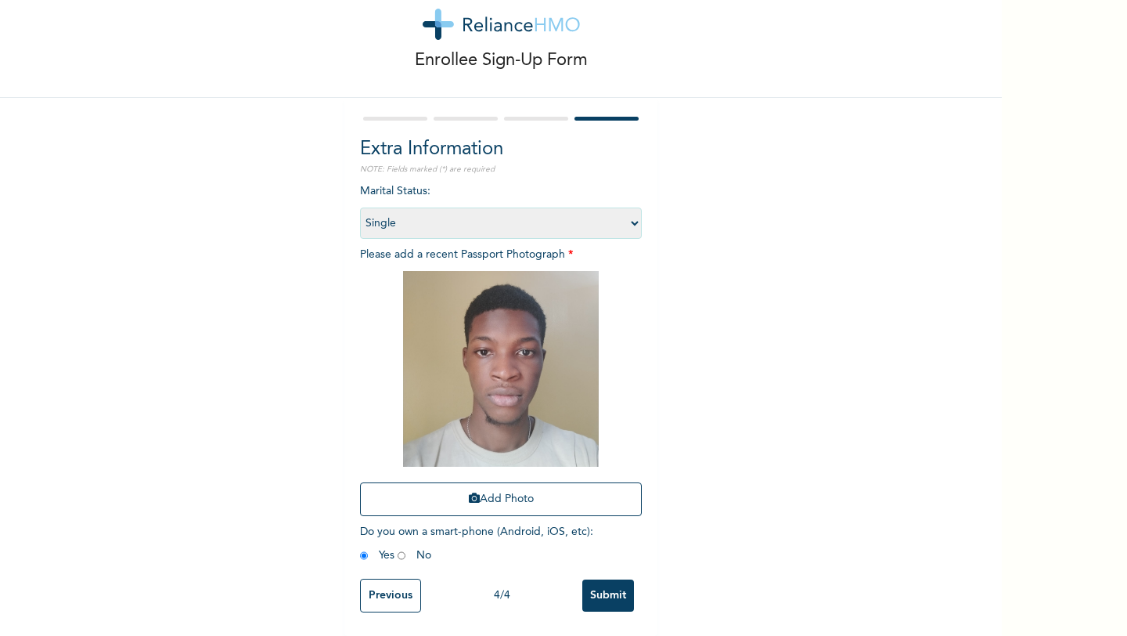
click at [621, 592] on input "Submit" at bounding box center [608, 595] width 52 height 32
